Goal: Transaction & Acquisition: Purchase product/service

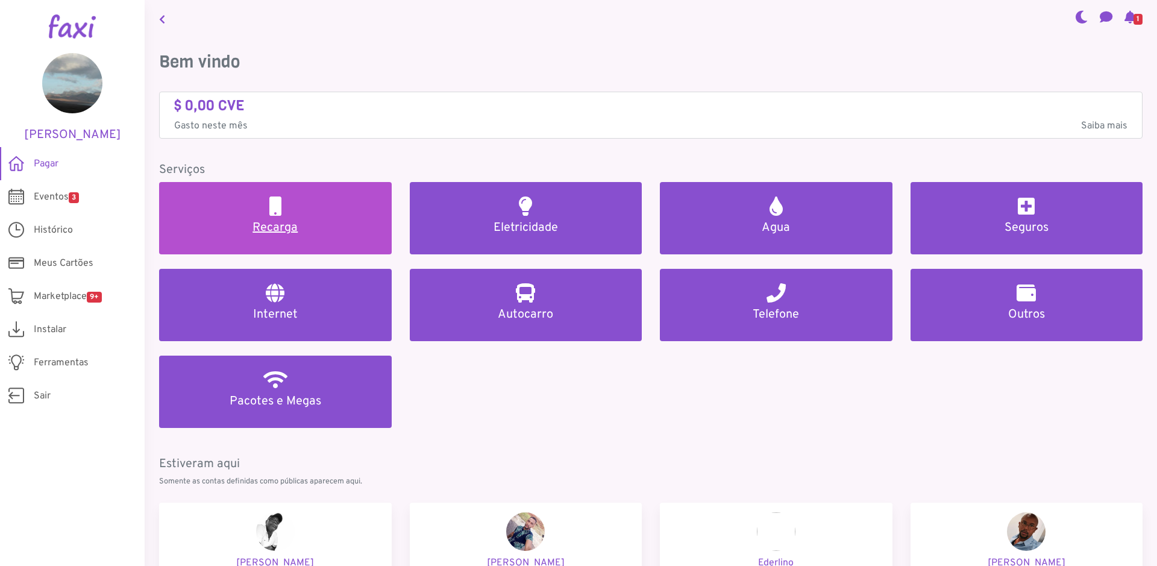
click at [275, 223] on h5 "Recarga" at bounding box center [275, 227] width 204 height 14
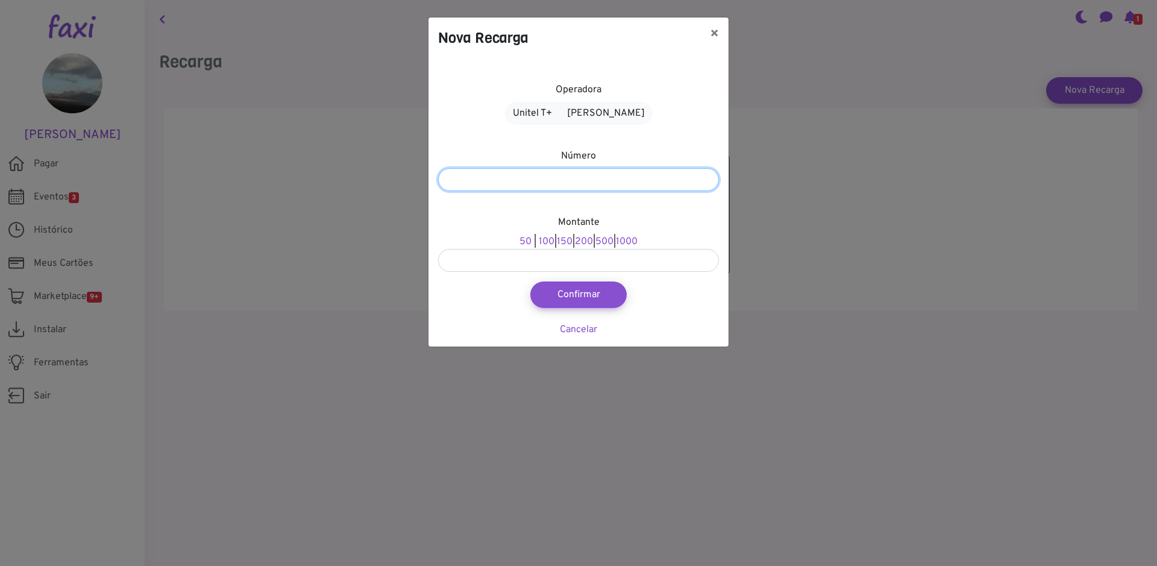
click at [499, 181] on input "number" at bounding box center [578, 179] width 281 height 23
click at [469, 180] on input "**********" at bounding box center [578, 179] width 281 height 23
type input "**********"
click at [637, 242] on link "1000" at bounding box center [627, 242] width 22 height 12
click at [574, 295] on button "Confirmar" at bounding box center [578, 294] width 106 height 29
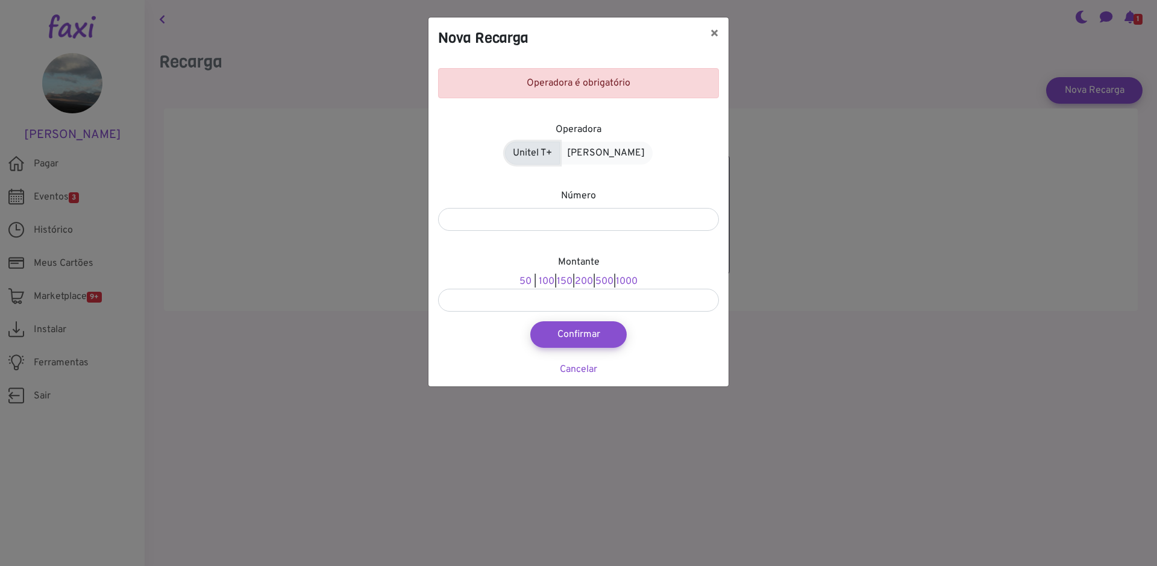
click at [552, 147] on link "Unitel T+" at bounding box center [532, 153] width 55 height 23
click at [612, 280] on link "500" at bounding box center [604, 281] width 18 height 12
type input "***"
click at [575, 334] on button "Confirmar" at bounding box center [578, 334] width 106 height 29
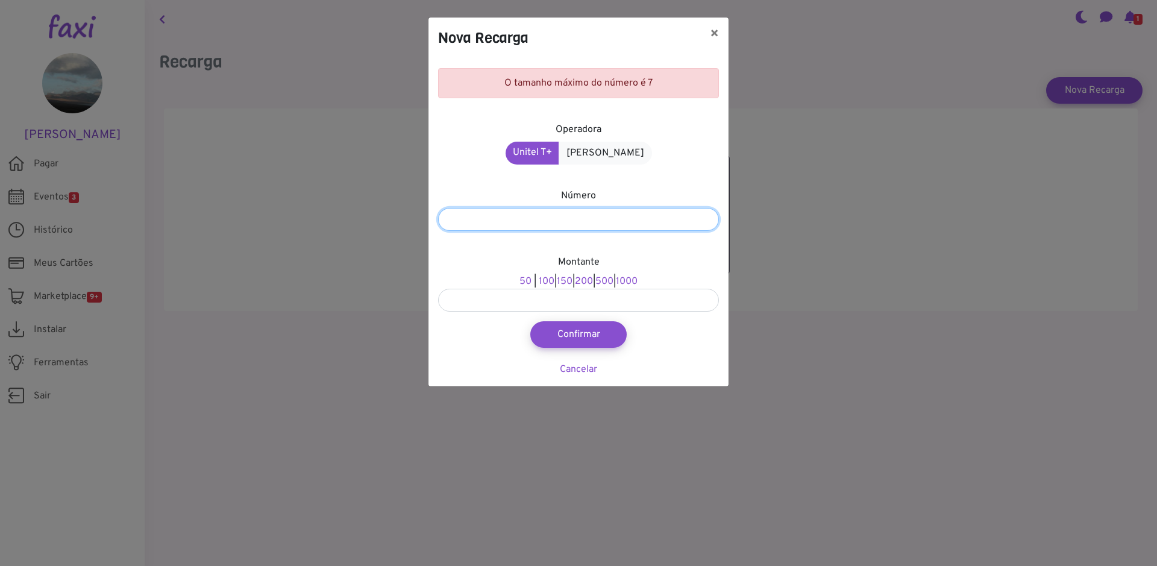
drag, startPoint x: 509, startPoint y: 219, endPoint x: 493, endPoint y: 220, distance: 15.7
click at [493, 220] on input "**********" at bounding box center [578, 219] width 281 height 23
drag, startPoint x: 469, startPoint y: 219, endPoint x: 405, endPoint y: 217, distance: 63.9
click at [438, 217] on input "**********" at bounding box center [578, 219] width 281 height 23
click at [460, 214] on input "*******" at bounding box center [578, 219] width 281 height 23
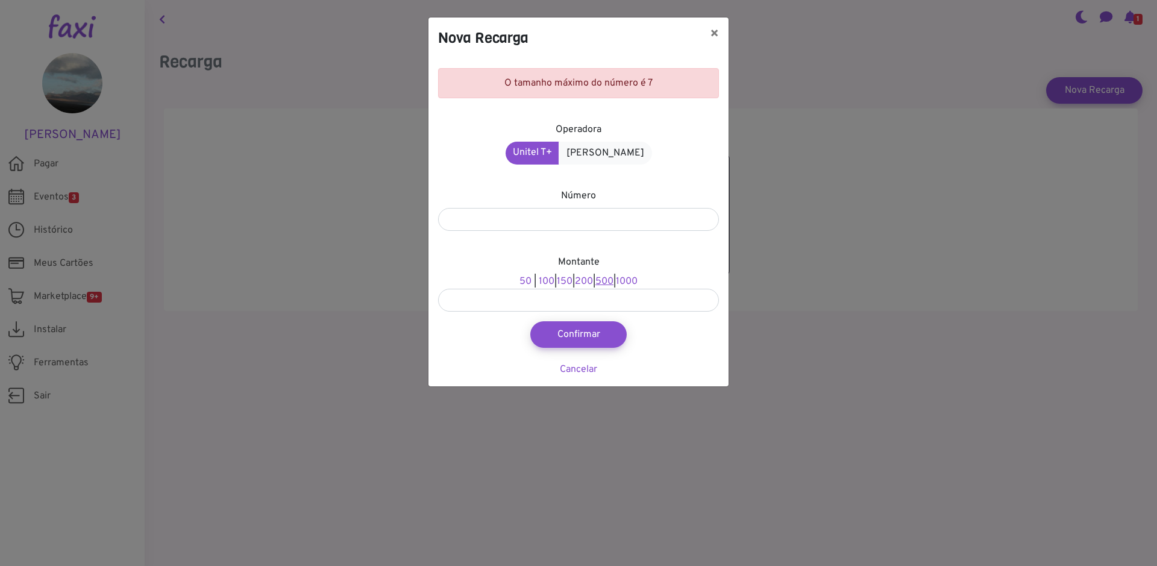
click at [606, 278] on link "500" at bounding box center [604, 281] width 18 height 12
click at [592, 336] on button "Confirmar" at bounding box center [578, 334] width 106 height 29
type input "***"
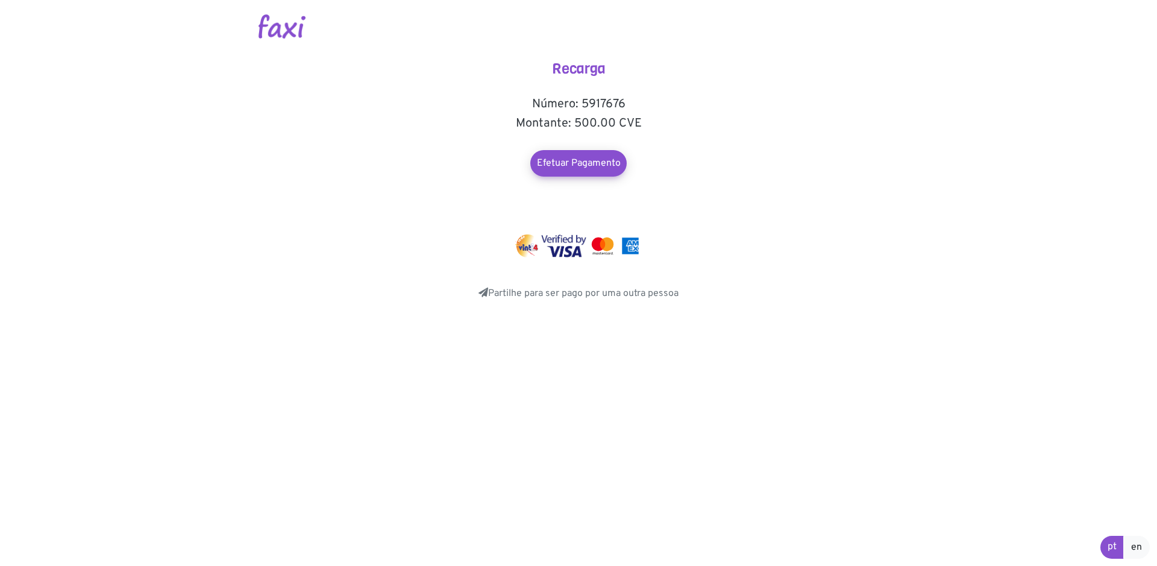
click at [604, 249] on img at bounding box center [603, 245] width 28 height 23
click at [567, 170] on link "Efetuar Pagamento" at bounding box center [578, 163] width 106 height 29
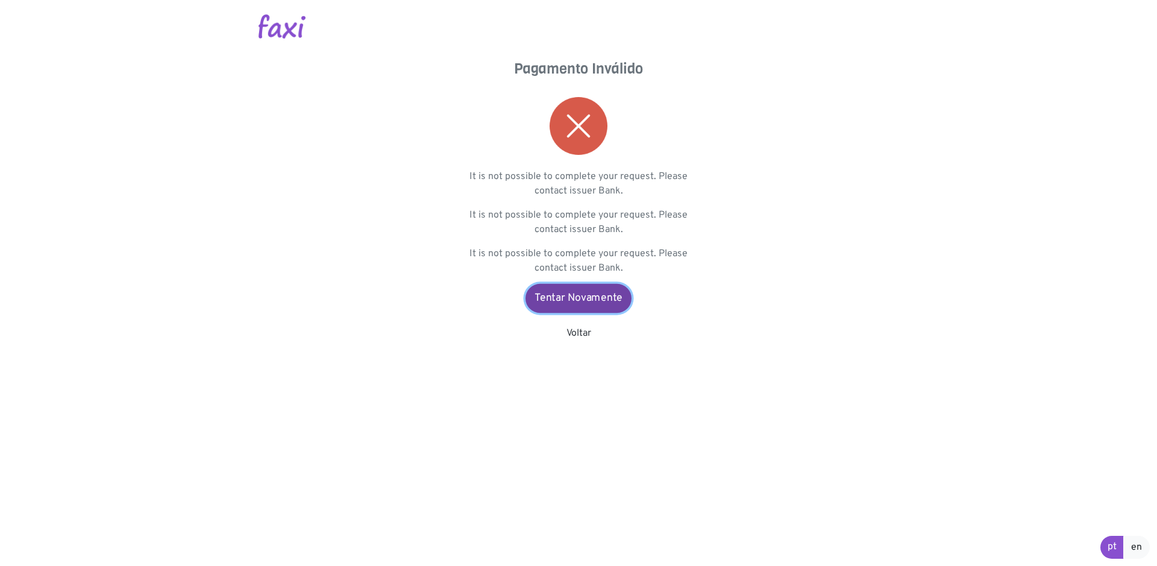
click at [576, 296] on link "Tentar Novamente" at bounding box center [578, 298] width 106 height 29
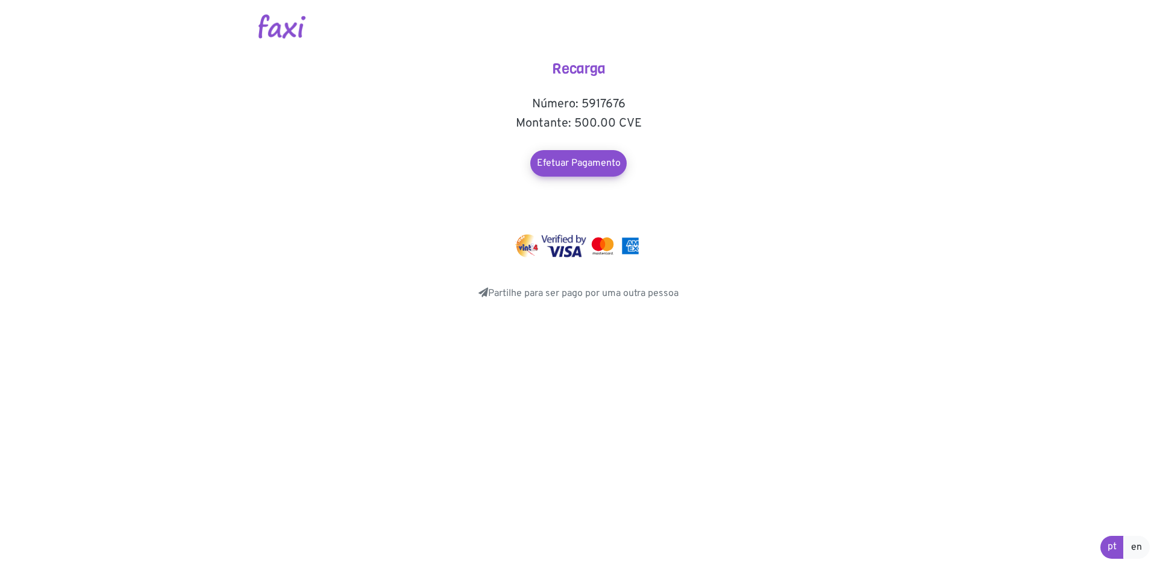
click at [580, 249] on img at bounding box center [563, 245] width 45 height 23
click at [567, 171] on link "Efetuar Pagamento" at bounding box center [578, 163] width 106 height 29
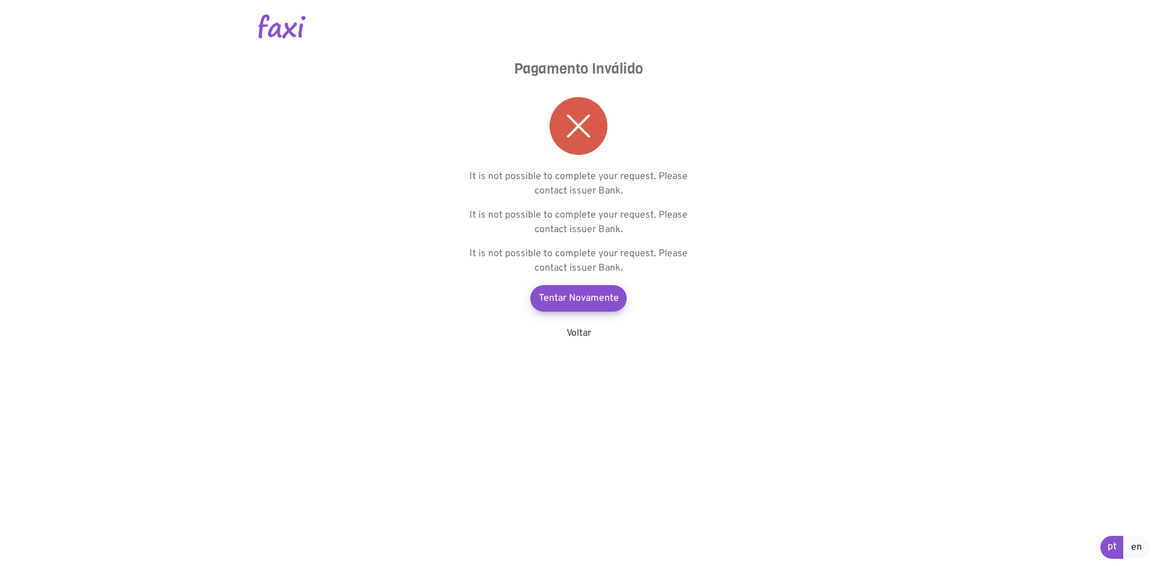
click at [586, 133] on img at bounding box center [578, 126] width 58 height 58
click at [570, 303] on link "Tentar Novamente" at bounding box center [578, 298] width 106 height 29
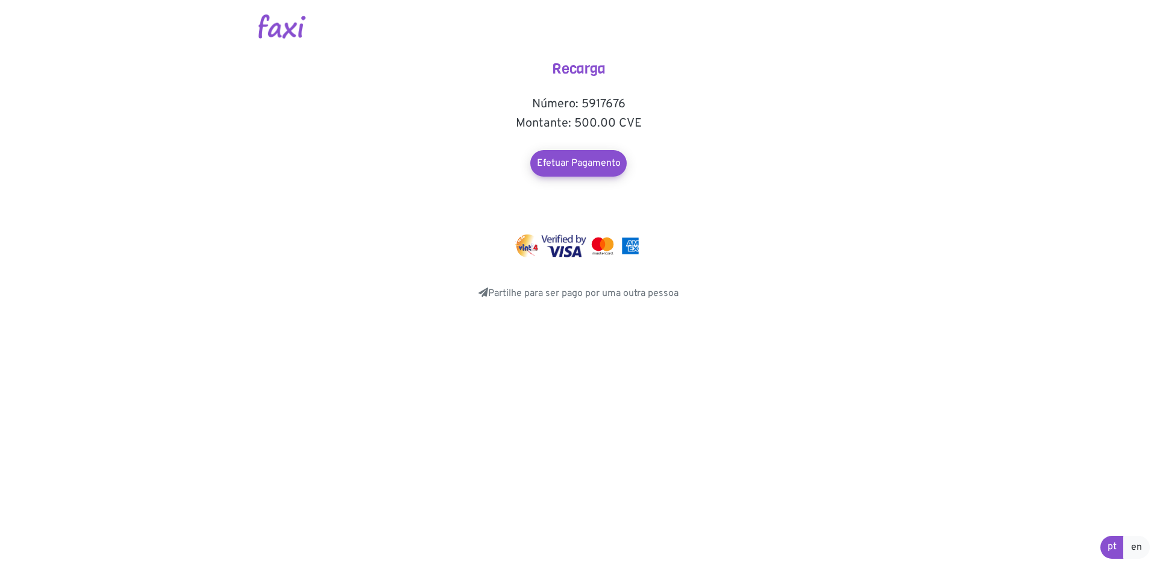
drag, startPoint x: 600, startPoint y: 104, endPoint x: 633, endPoint y: 101, distance: 33.3
click at [633, 101] on h5 "Número: 5917676" at bounding box center [578, 104] width 241 height 14
click at [569, 244] on img at bounding box center [563, 245] width 45 height 23
click at [586, 165] on link "Efetuar Pagamento" at bounding box center [578, 163] width 106 height 29
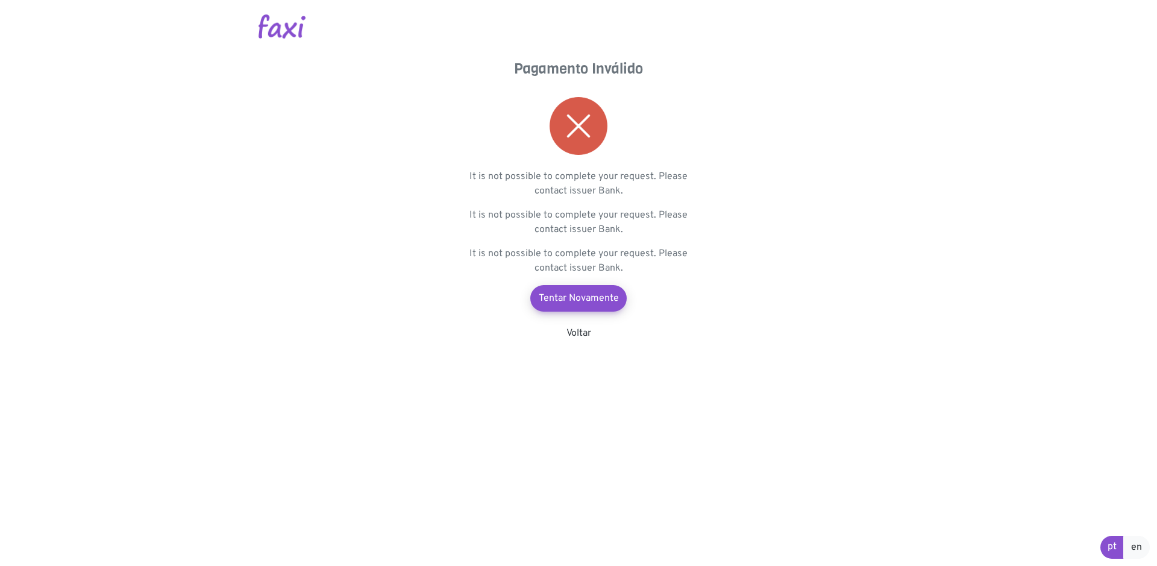
click at [580, 131] on img at bounding box center [578, 126] width 58 height 58
click at [584, 298] on link "Tentar Novamente" at bounding box center [578, 298] width 106 height 29
click at [586, 120] on img at bounding box center [578, 126] width 58 height 58
click at [580, 332] on link "Voltar" at bounding box center [578, 333] width 25 height 12
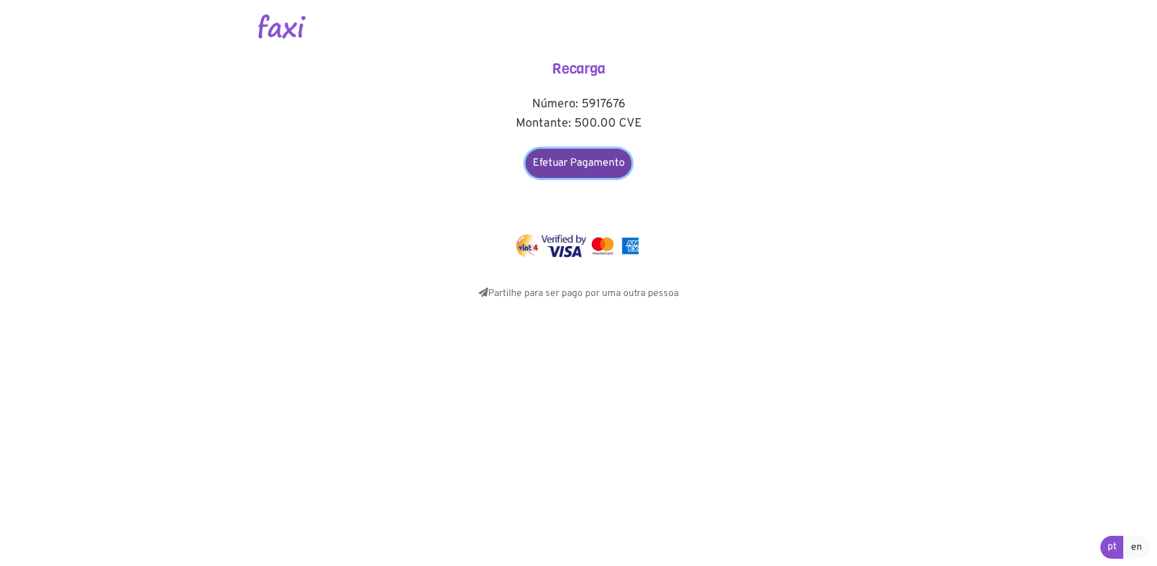
click at [593, 168] on link "Efetuar Pagamento" at bounding box center [578, 163] width 106 height 29
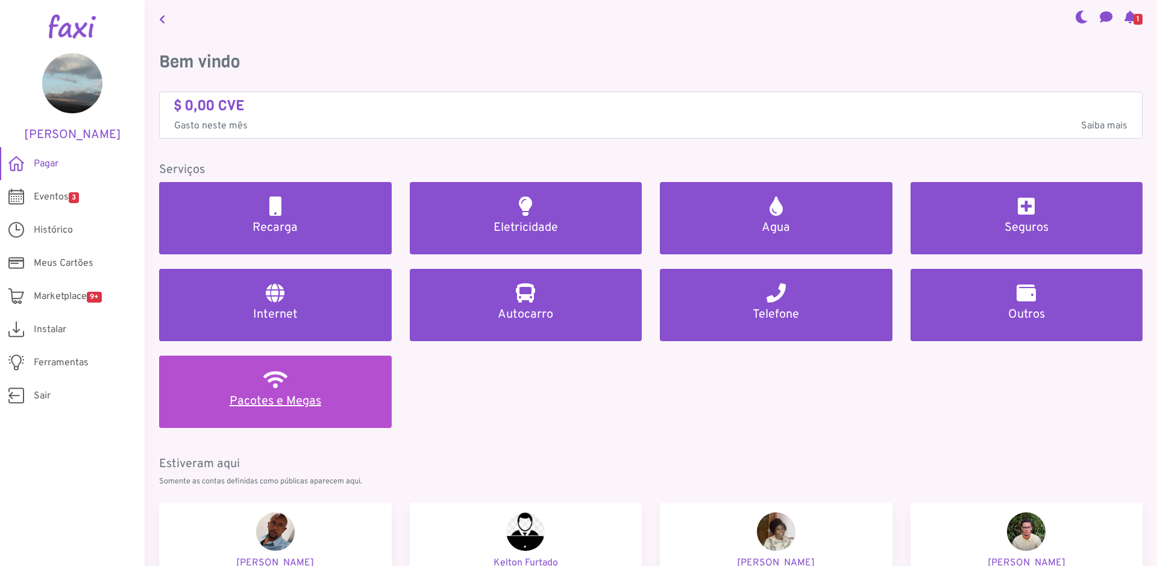
click at [293, 401] on h5 "Pacotes e Megas" at bounding box center [275, 401] width 204 height 14
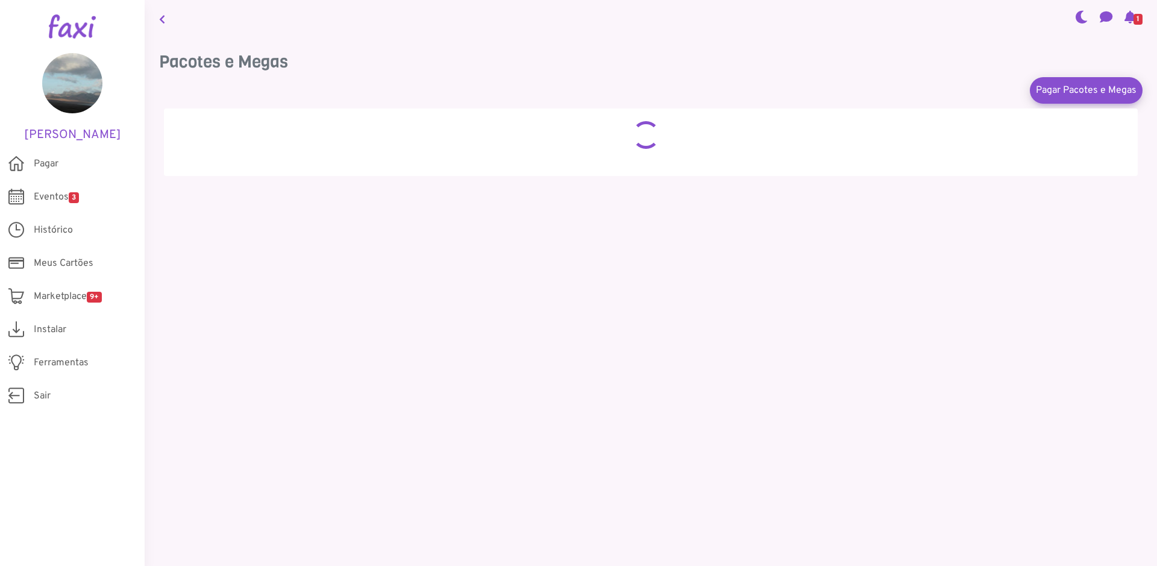
drag, startPoint x: 287, startPoint y: 63, endPoint x: 160, endPoint y: 66, distance: 126.5
click at [158, 68] on div "Pacotes e Megas Pagar Pacotes e Megas Pagar Pacotes e Megas × Entidade 105 - Pa…" at bounding box center [651, 123] width 1012 height 172
click at [63, 262] on span "Meus Cartões" at bounding box center [64, 263] width 60 height 14
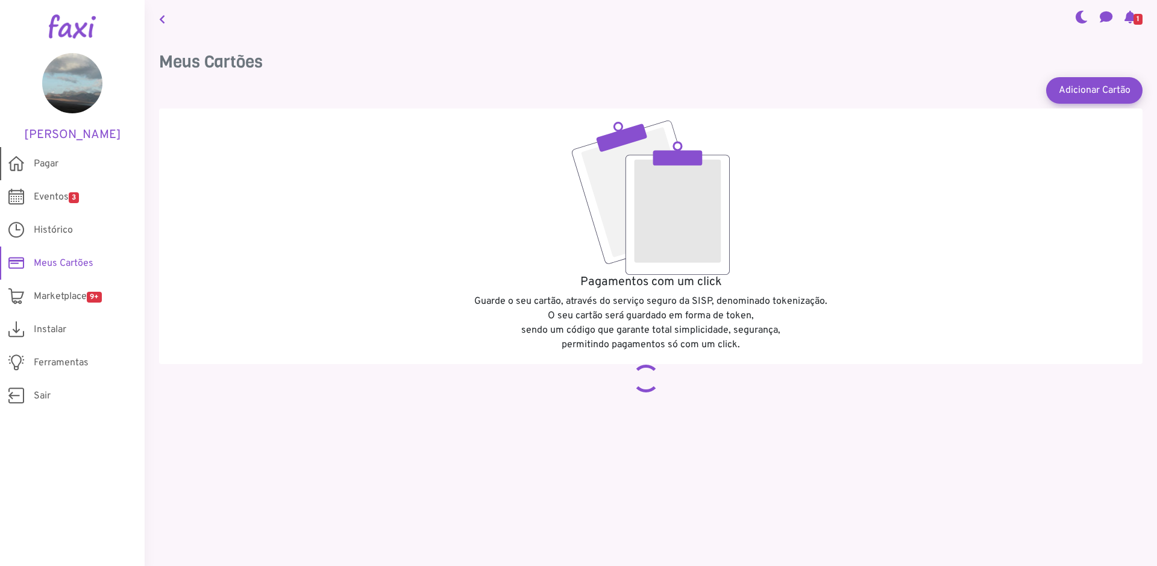
click at [57, 166] on span "Pagar" at bounding box center [46, 164] width 25 height 14
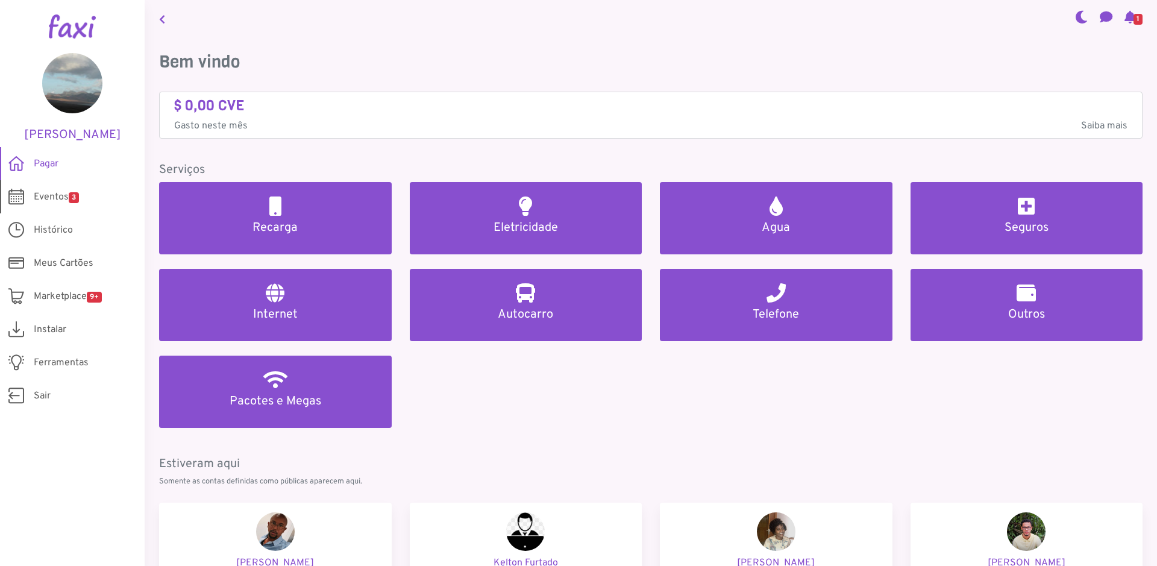
click at [49, 196] on span "Eventos 3" at bounding box center [56, 197] width 45 height 14
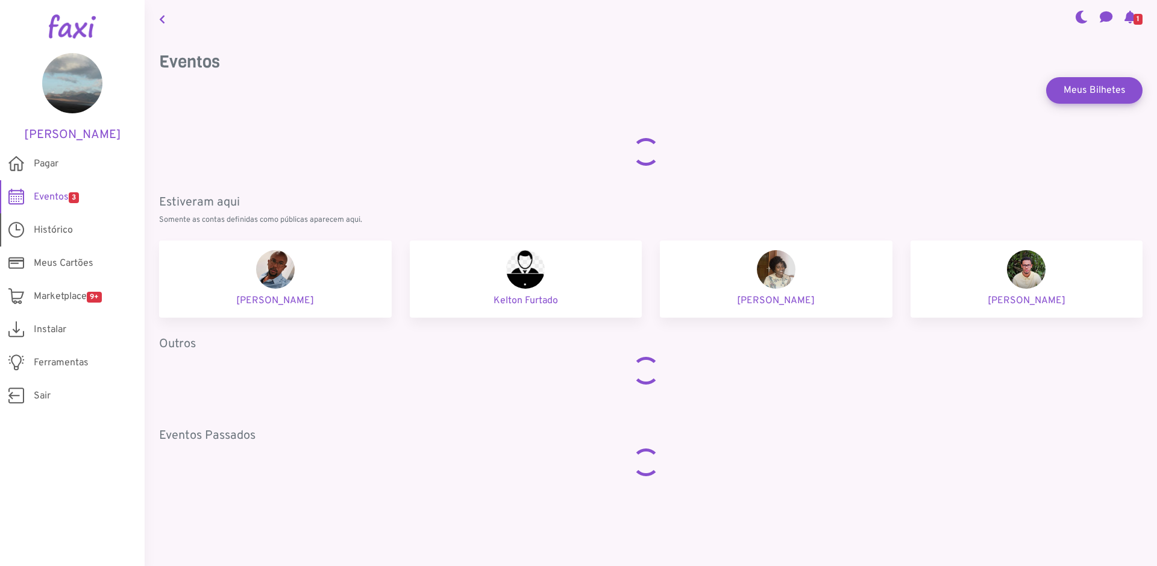
click at [60, 225] on span "Histórico" at bounding box center [53, 230] width 39 height 14
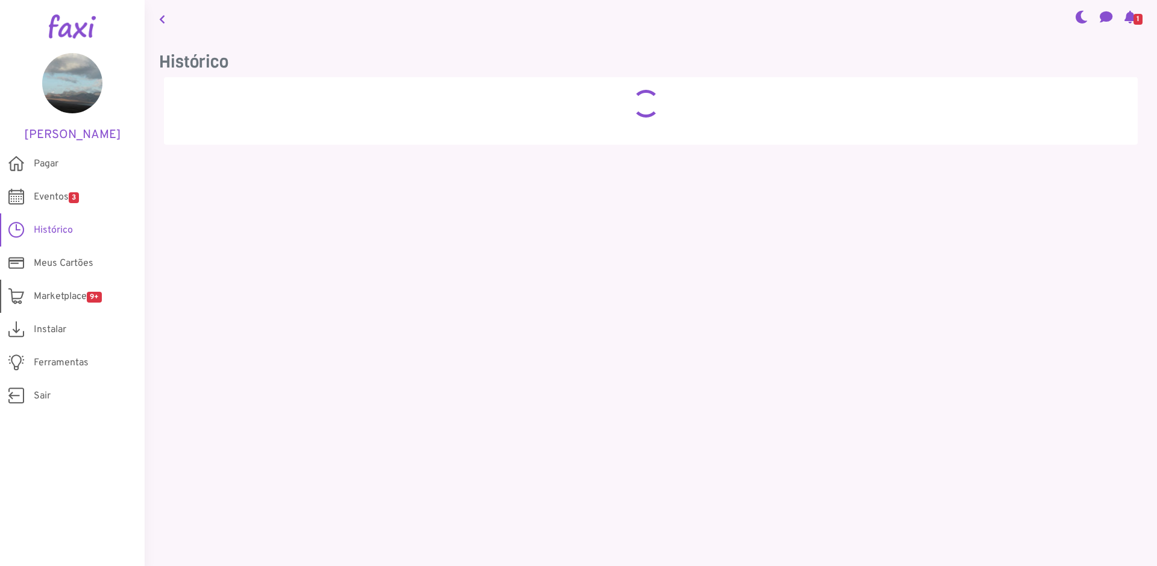
click at [34, 294] on span "Marketplace 9+" at bounding box center [68, 296] width 68 height 14
click at [1133, 17] on span "1" at bounding box center [1137, 19] width 9 height 11
click at [1133, 20] on span "1" at bounding box center [1137, 19] width 9 height 11
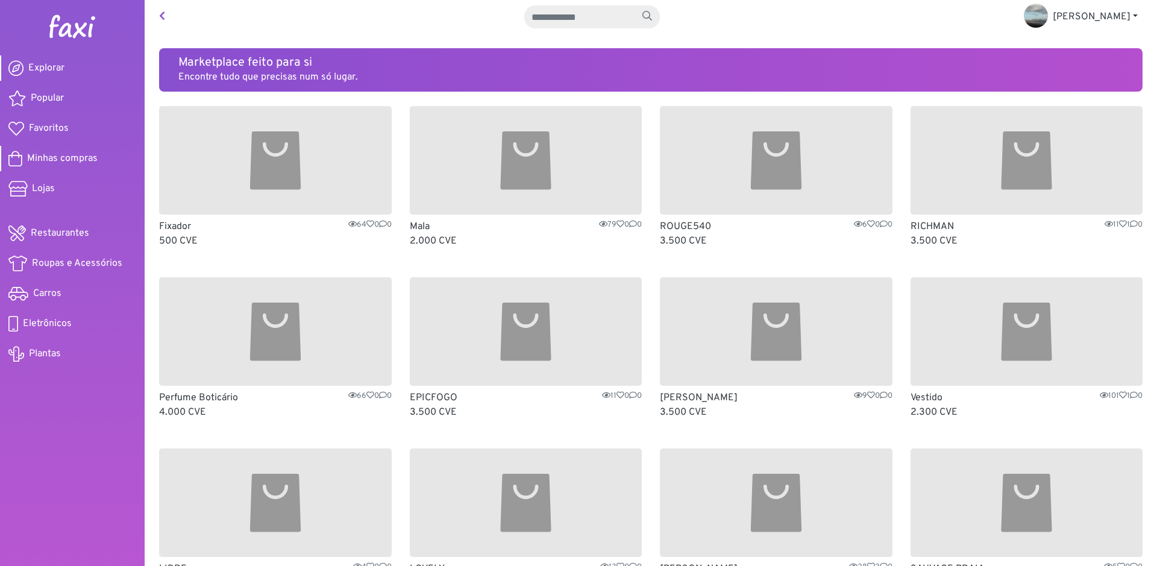
click at [70, 155] on span "Minhas compras" at bounding box center [62, 158] width 70 height 14
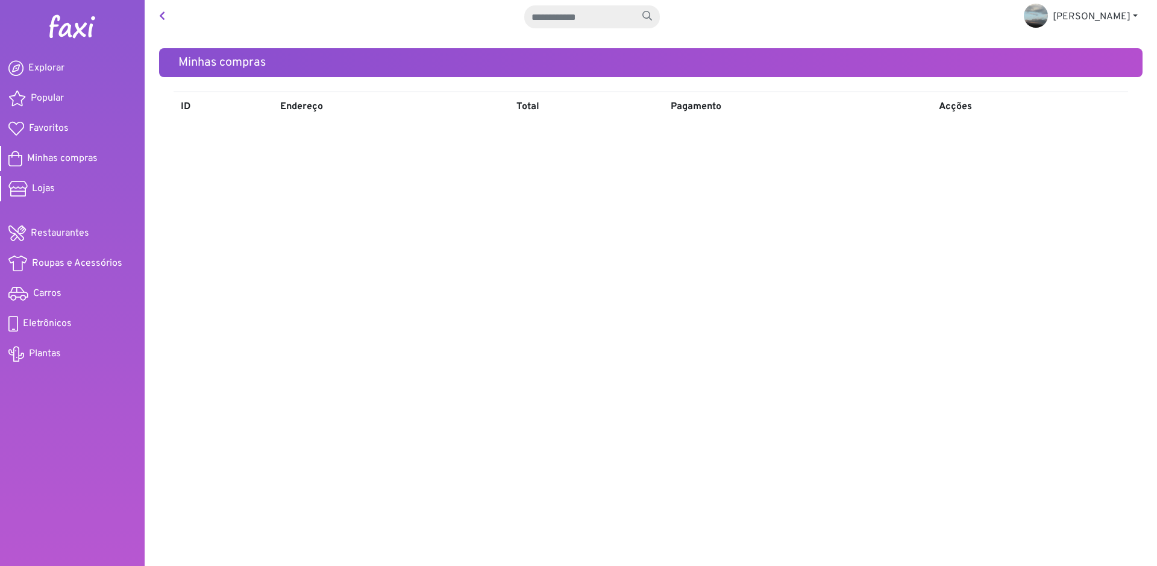
click at [35, 188] on span "Lojas" at bounding box center [43, 188] width 23 height 14
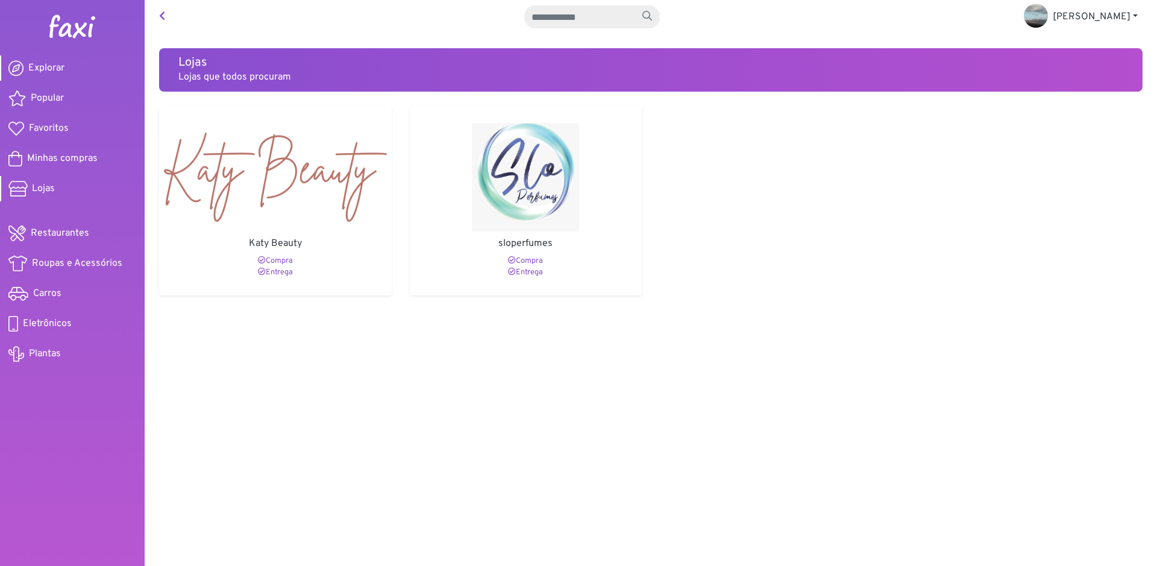
click at [54, 68] on span "Explorar" at bounding box center [46, 68] width 36 height 14
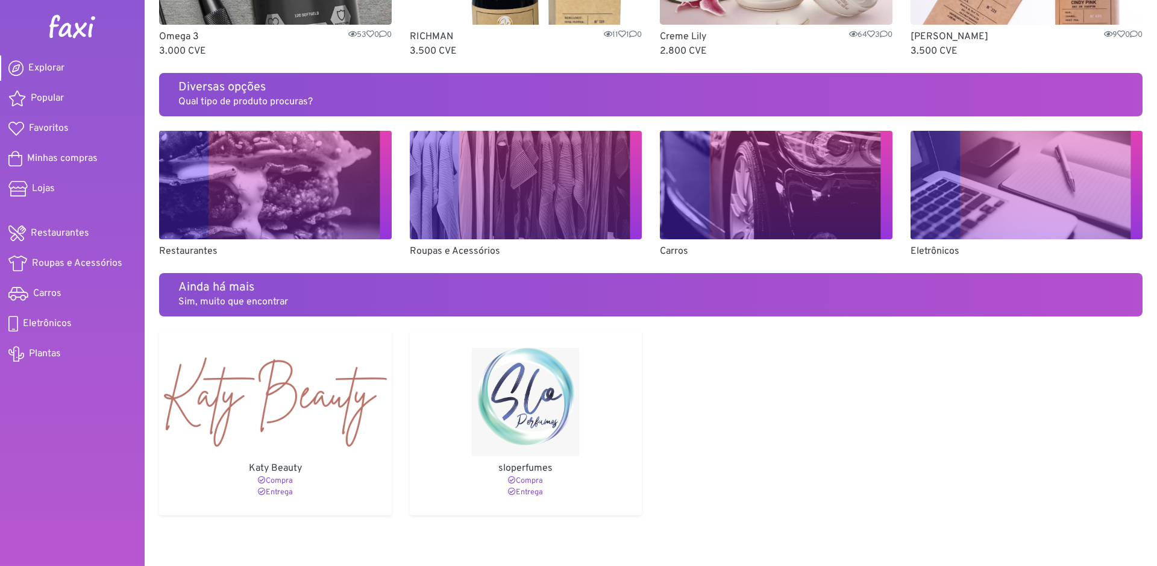
scroll to position [725, 0]
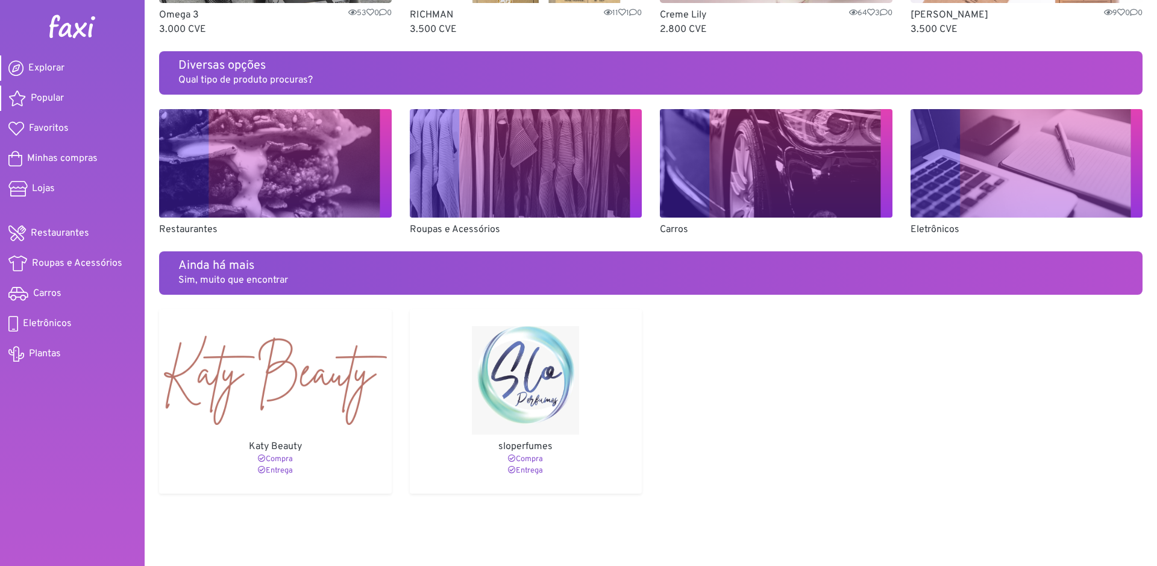
click at [52, 97] on span "Popular" at bounding box center [47, 98] width 33 height 14
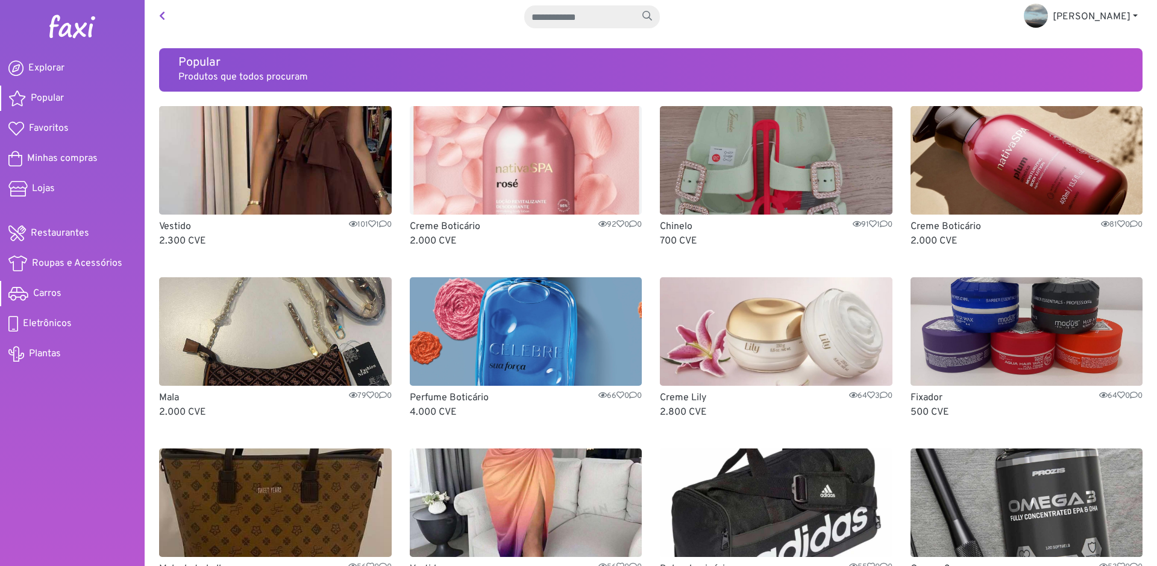
click at [45, 286] on span "Carros" at bounding box center [47, 293] width 28 height 14
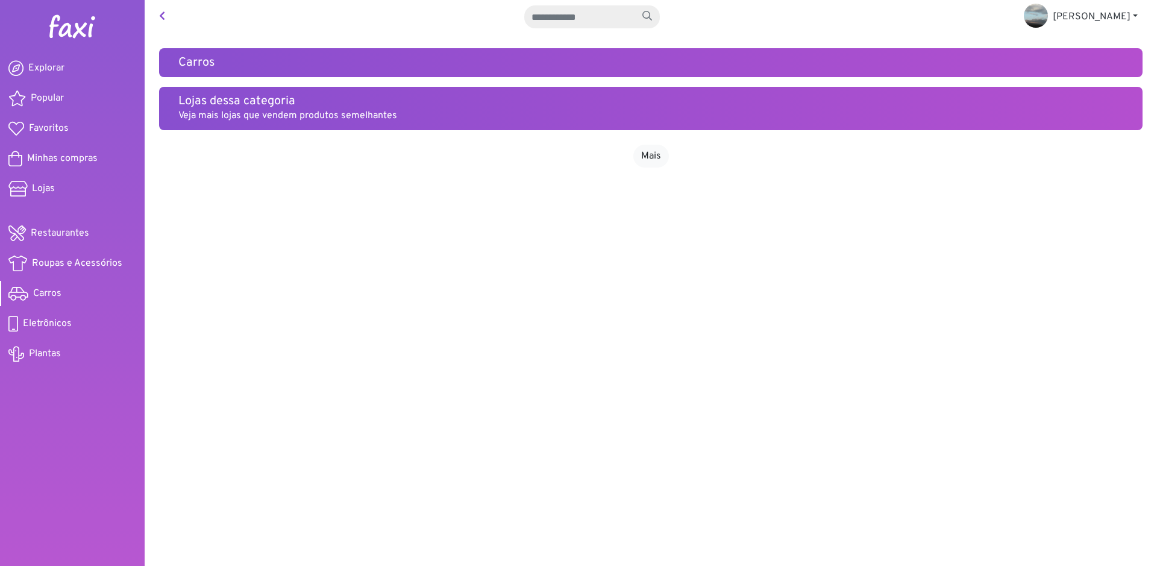
click at [234, 107] on h5 "Lojas dessa categoria" at bounding box center [650, 101] width 945 height 14
click at [234, 60] on h5 "Carros" at bounding box center [650, 62] width 945 height 14
click at [651, 159] on link "Mais" at bounding box center [651, 156] width 36 height 23
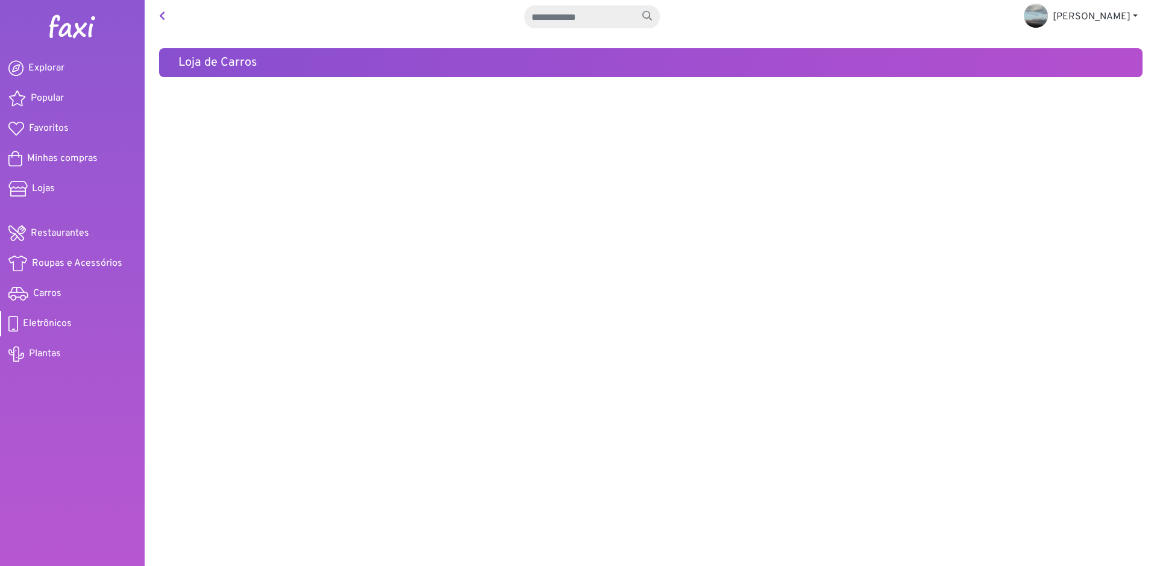
click at [46, 316] on span "Eletrônicos" at bounding box center [47, 323] width 49 height 14
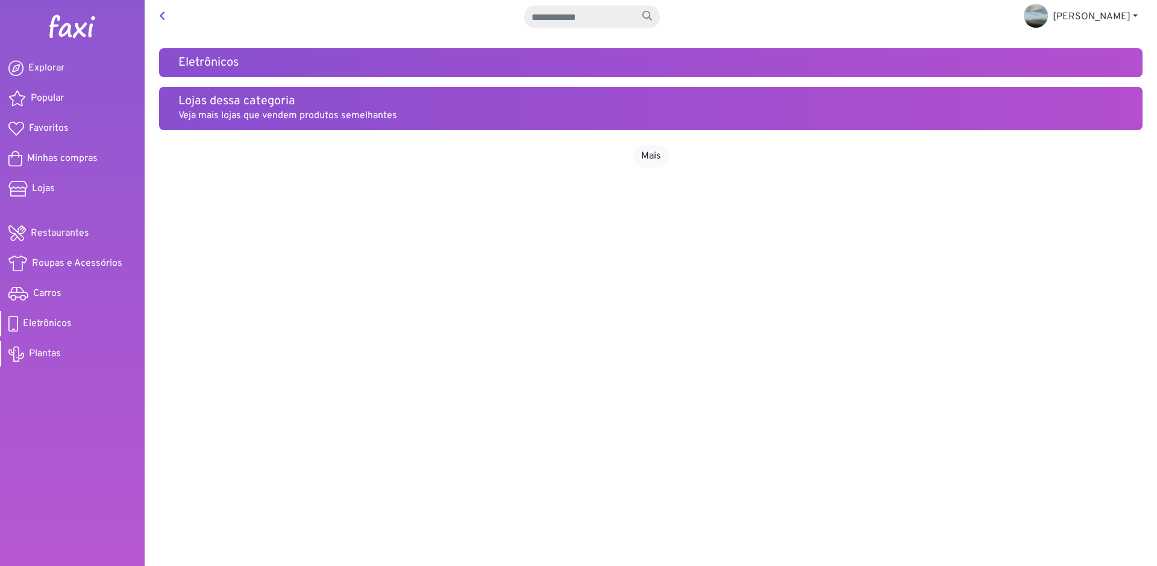
click at [40, 346] on span "Plantas" at bounding box center [45, 353] width 32 height 14
click at [53, 186] on span "Lojas" at bounding box center [43, 188] width 23 height 14
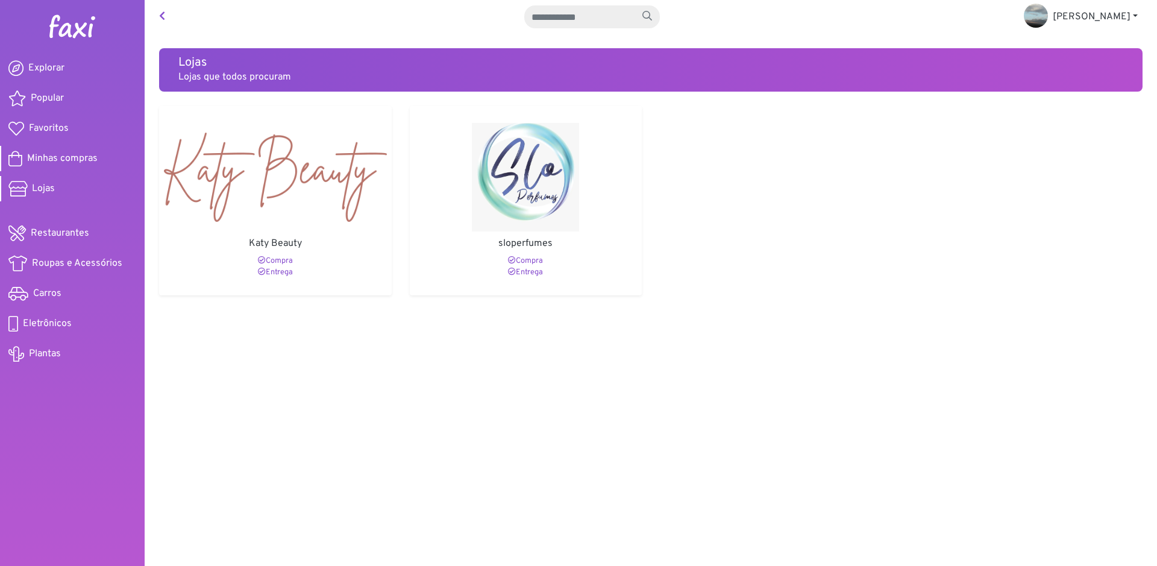
click at [78, 158] on span "Minhas compras" at bounding box center [62, 158] width 70 height 14
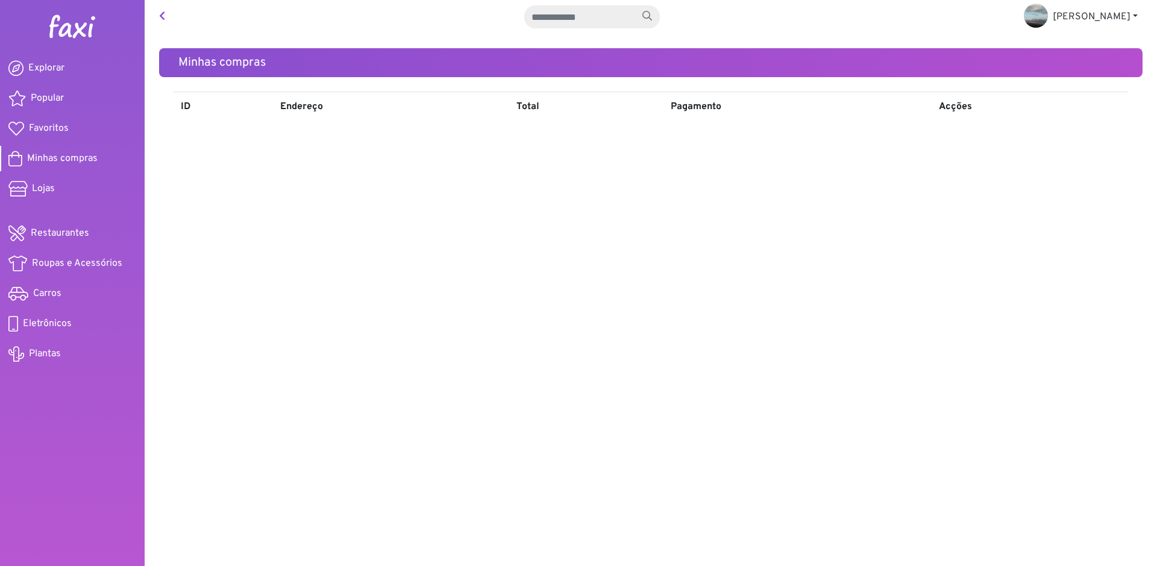
click at [56, 123] on span "Favoritos" at bounding box center [49, 128] width 40 height 14
click at [298, 104] on th "Endereço" at bounding box center [391, 107] width 236 height 30
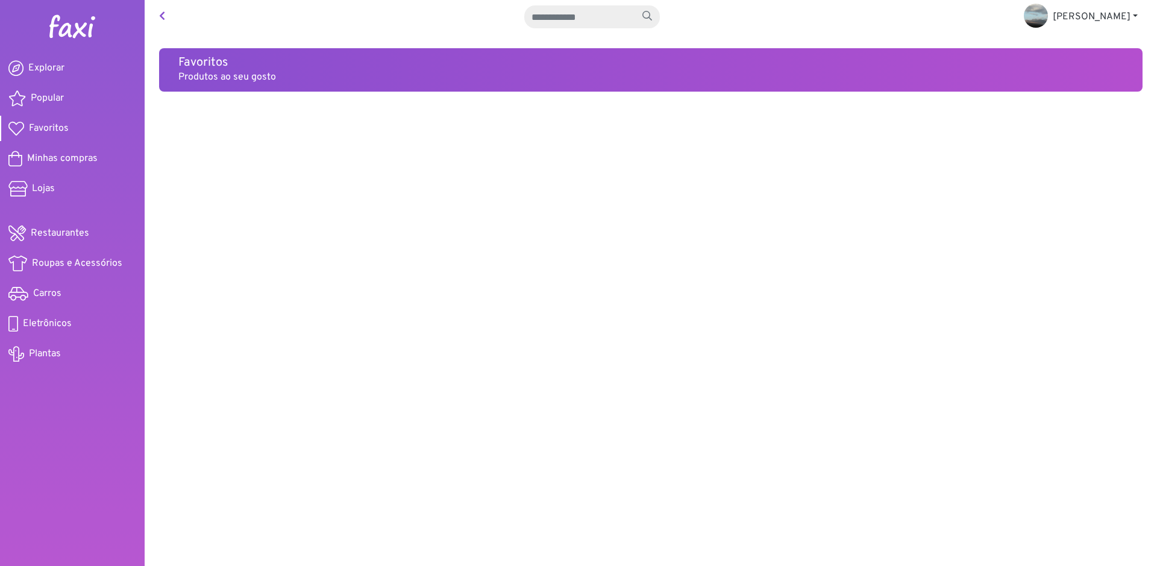
click at [50, 97] on span "Popular" at bounding box center [47, 98] width 33 height 14
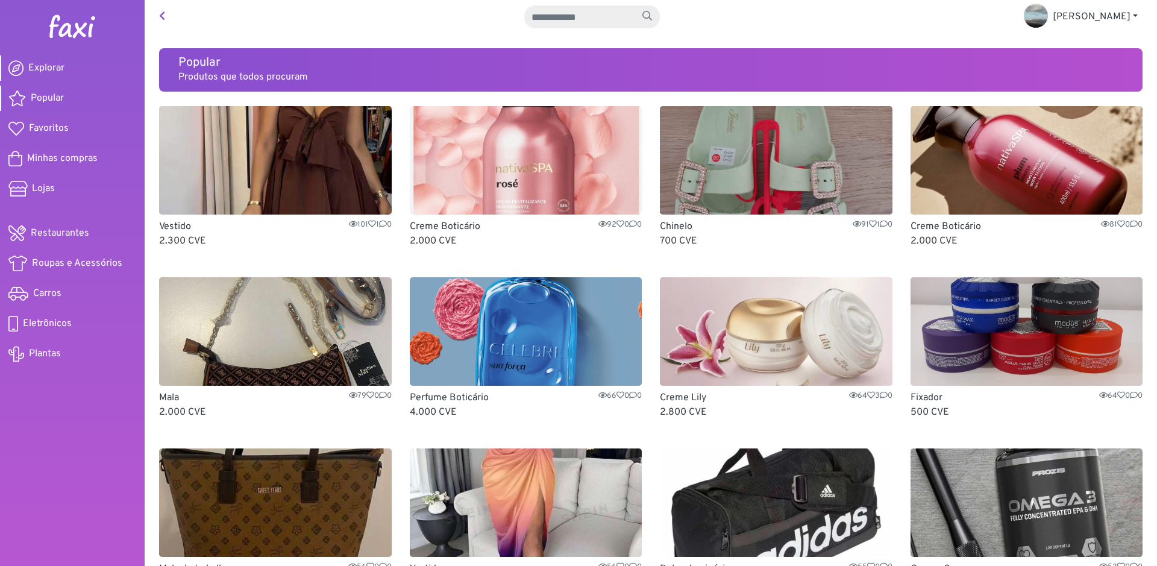
drag, startPoint x: 0, startPoint y: 0, endPoint x: 46, endPoint y: 65, distance: 79.9
click at [46, 65] on span "Explorar" at bounding box center [46, 68] width 36 height 14
